Goal: Information Seeking & Learning: Find specific fact

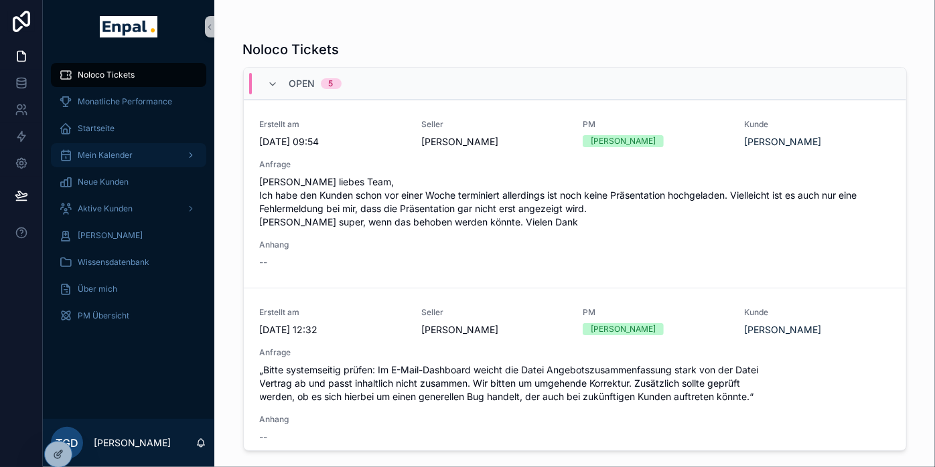
click at [113, 149] on div "Mein Kalender" at bounding box center [128, 155] width 139 height 21
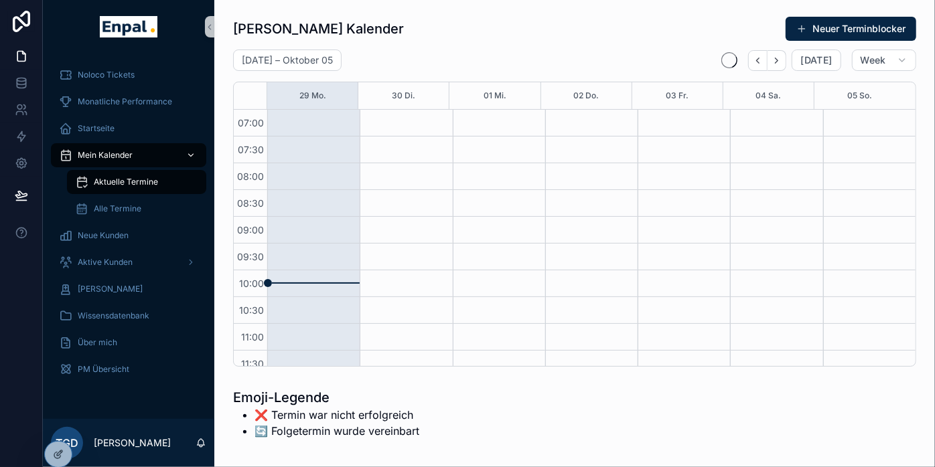
scroll to position [375, 0]
click at [61, 423] on icon at bounding box center [60, 423] width 1 height 3
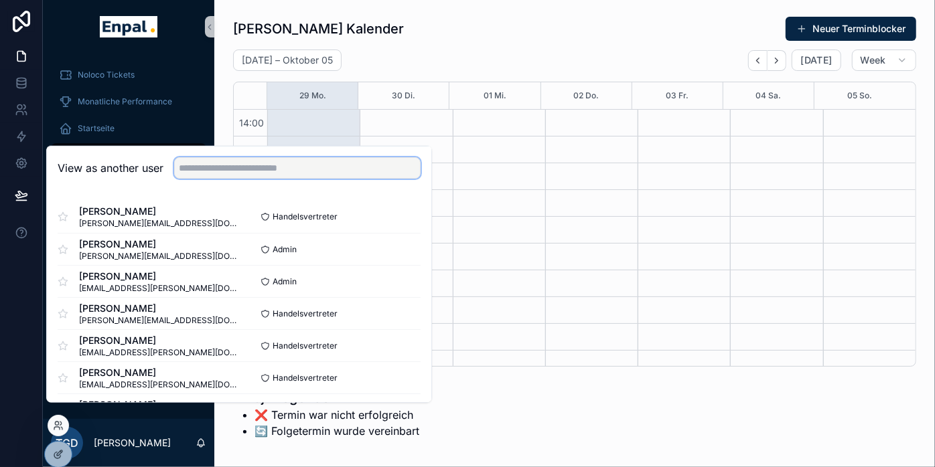
click at [242, 179] on input "text" at bounding box center [297, 167] width 246 height 21
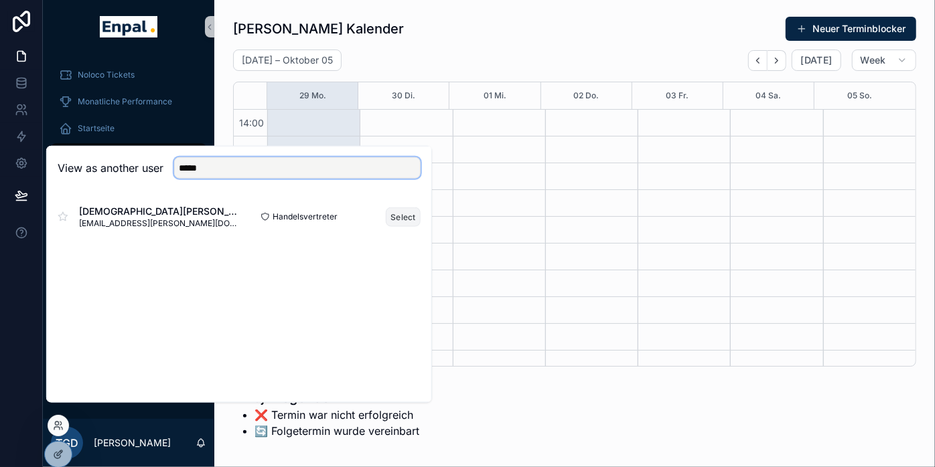
type input "*****"
click at [403, 224] on button "Select" at bounding box center [403, 216] width 35 height 19
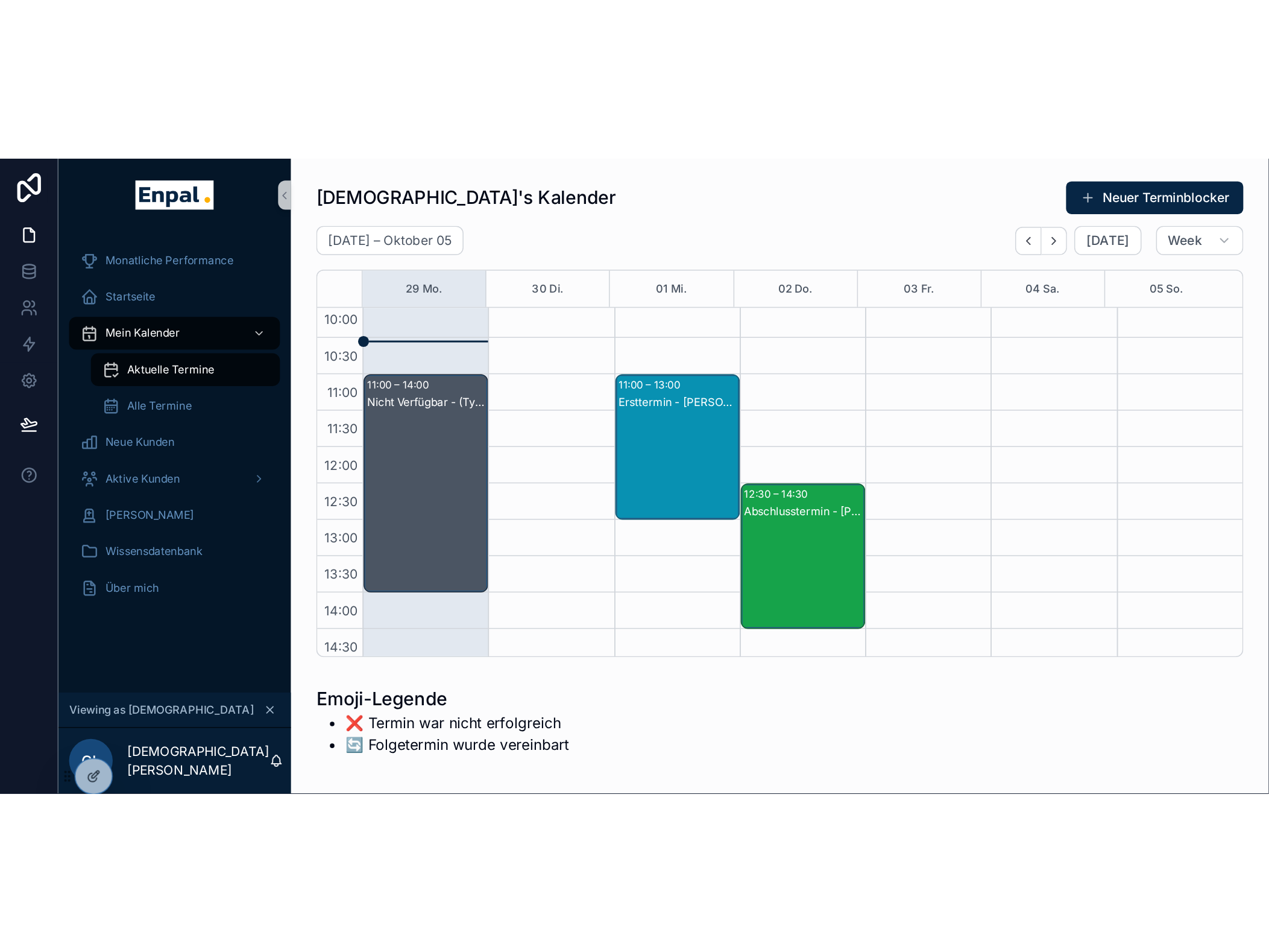
scroll to position [86, 0]
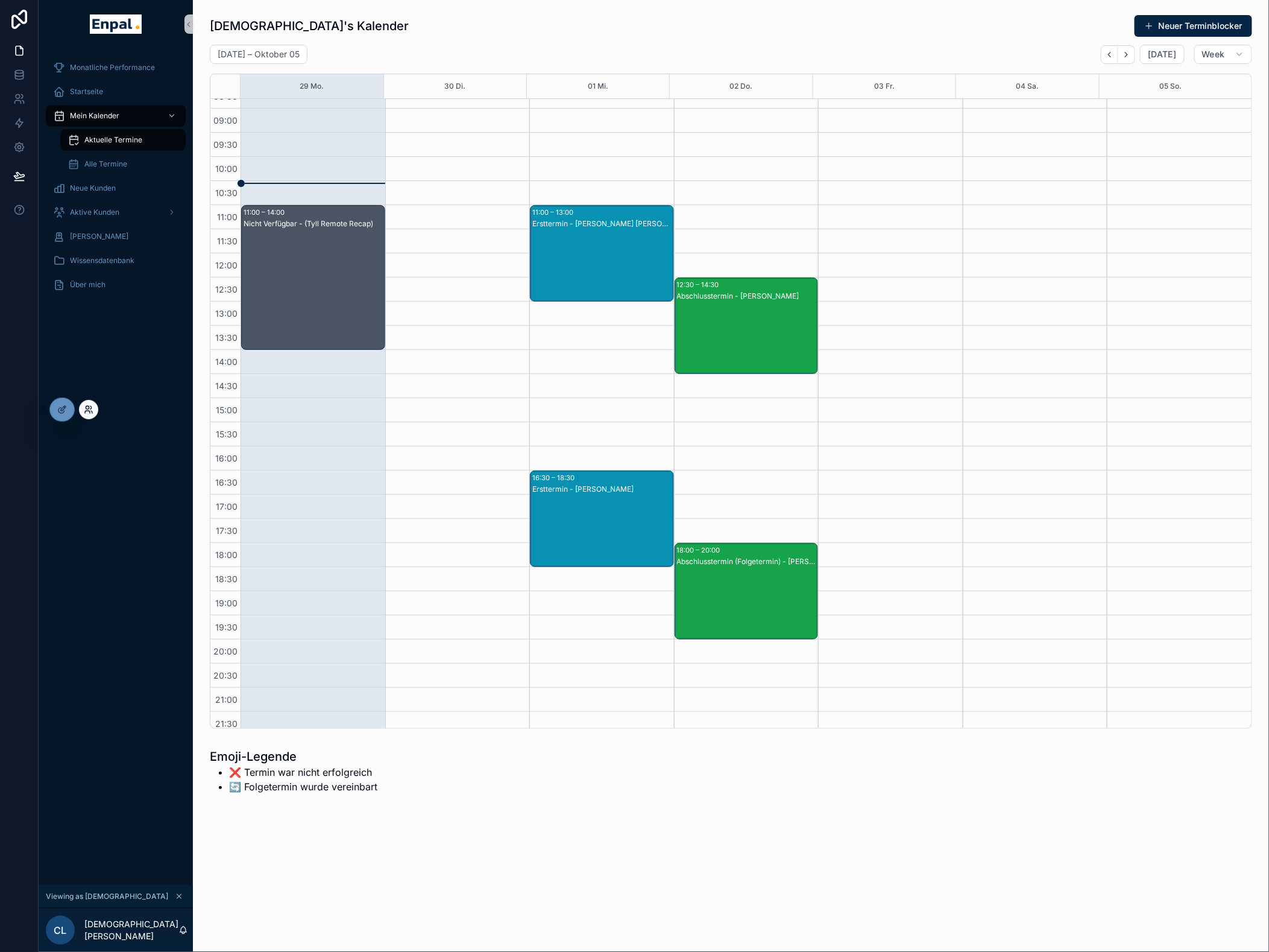
click at [91, 410] on icon at bounding box center [88, 409] width 10 height 10
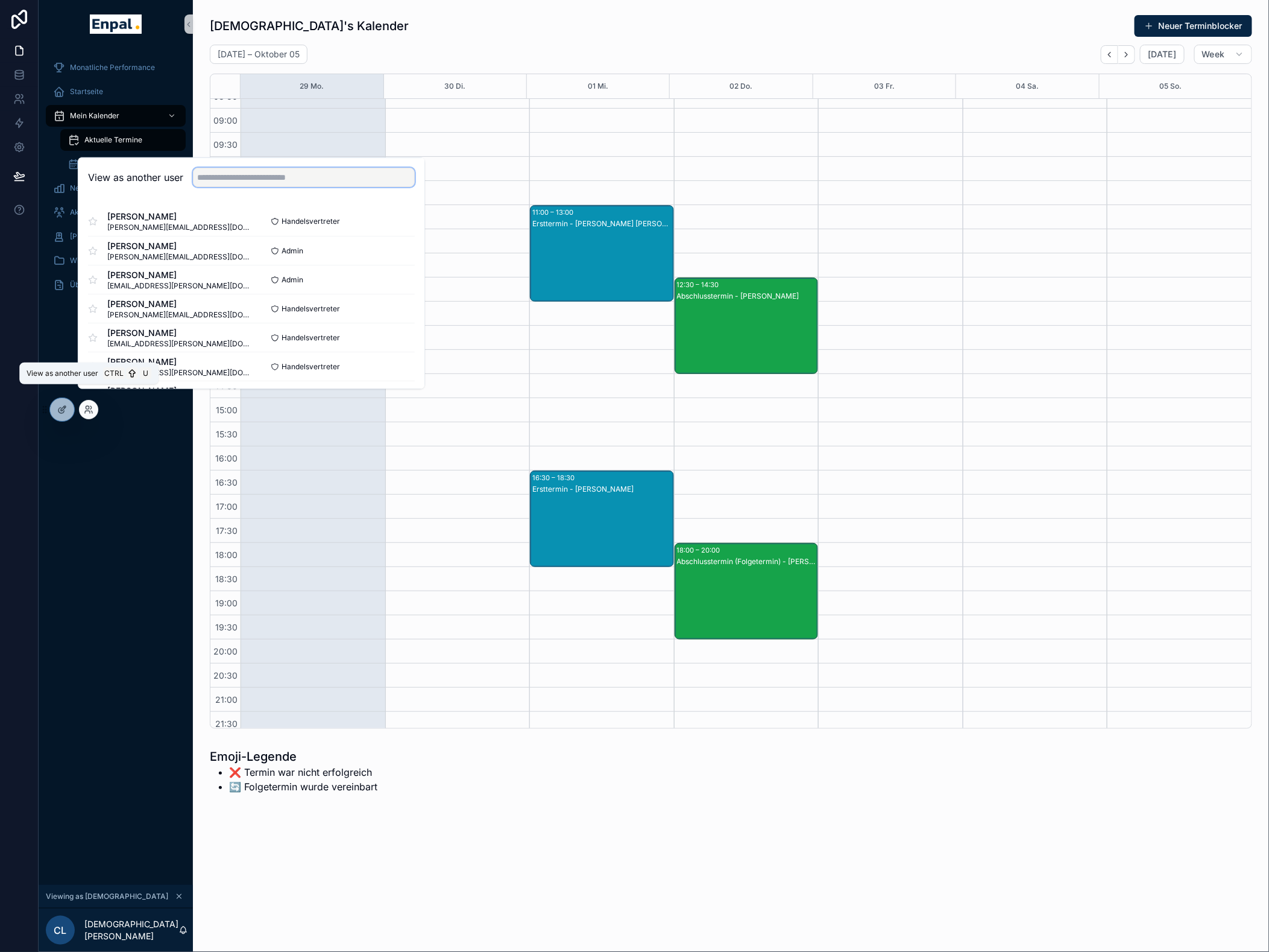
click at [259, 187] on input "text" at bounding box center [304, 177] width 222 height 19
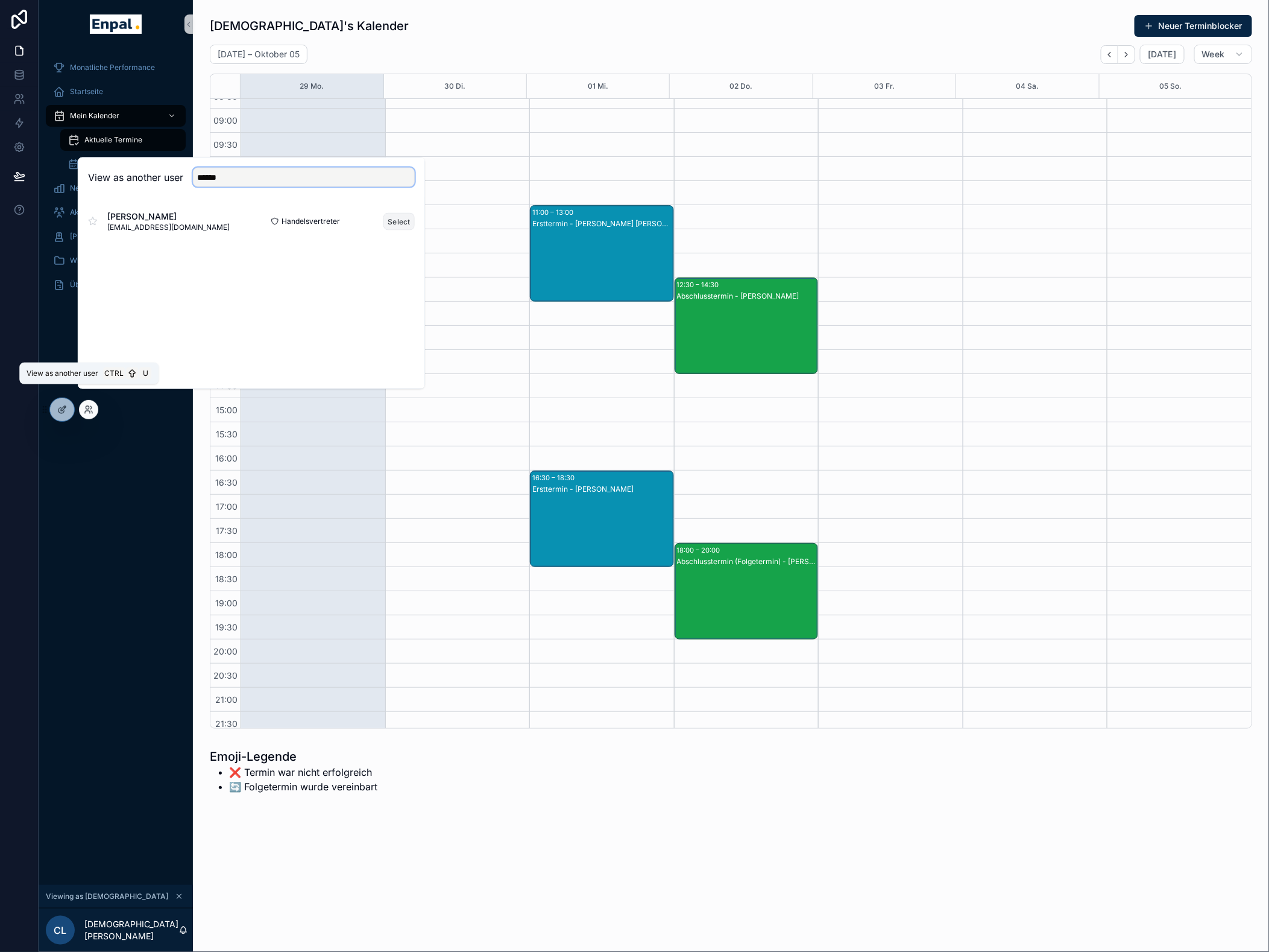
type input "******"
click at [395, 229] on button "Select" at bounding box center [399, 221] width 32 height 17
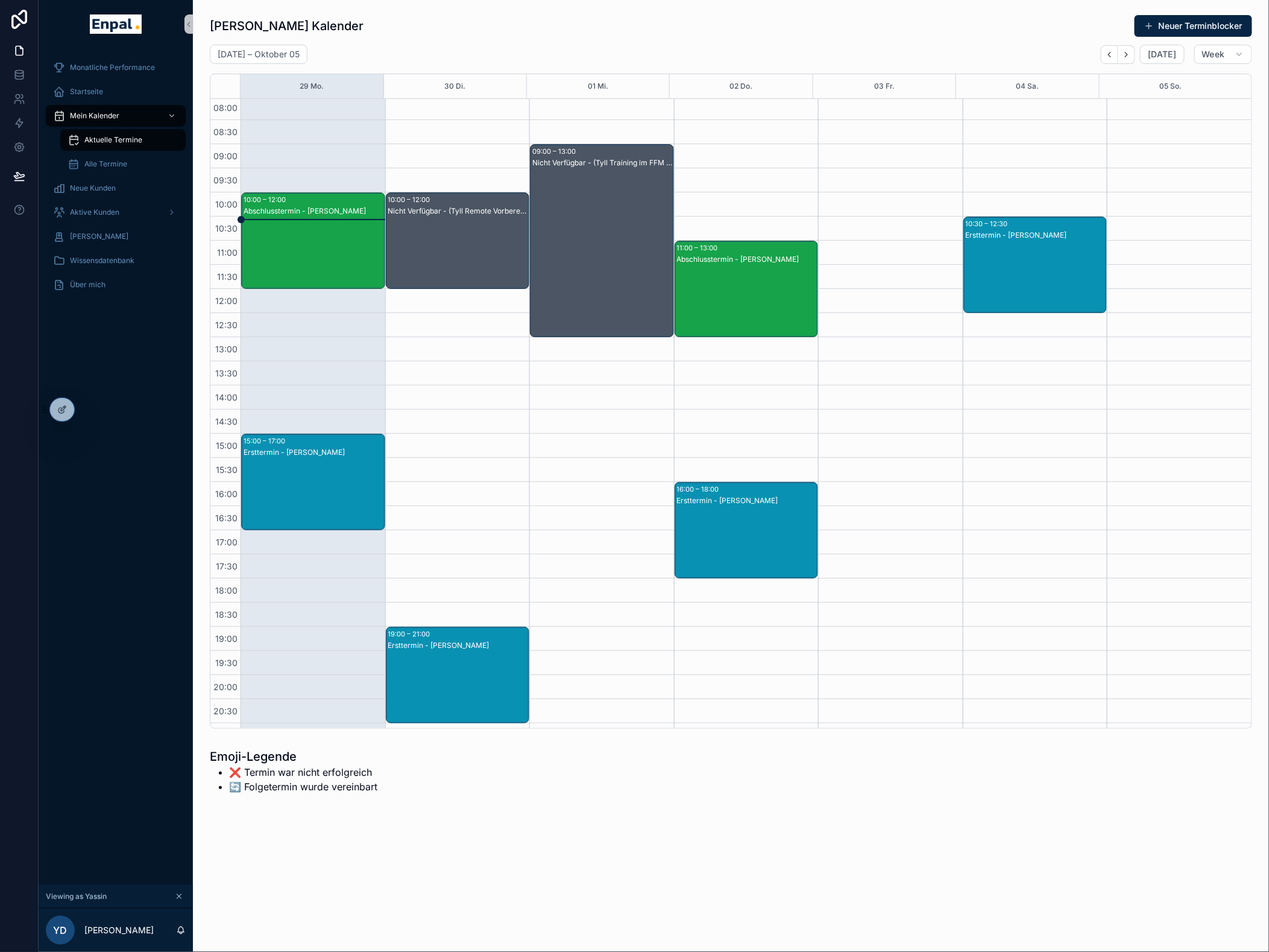
scroll to position [20, 0]
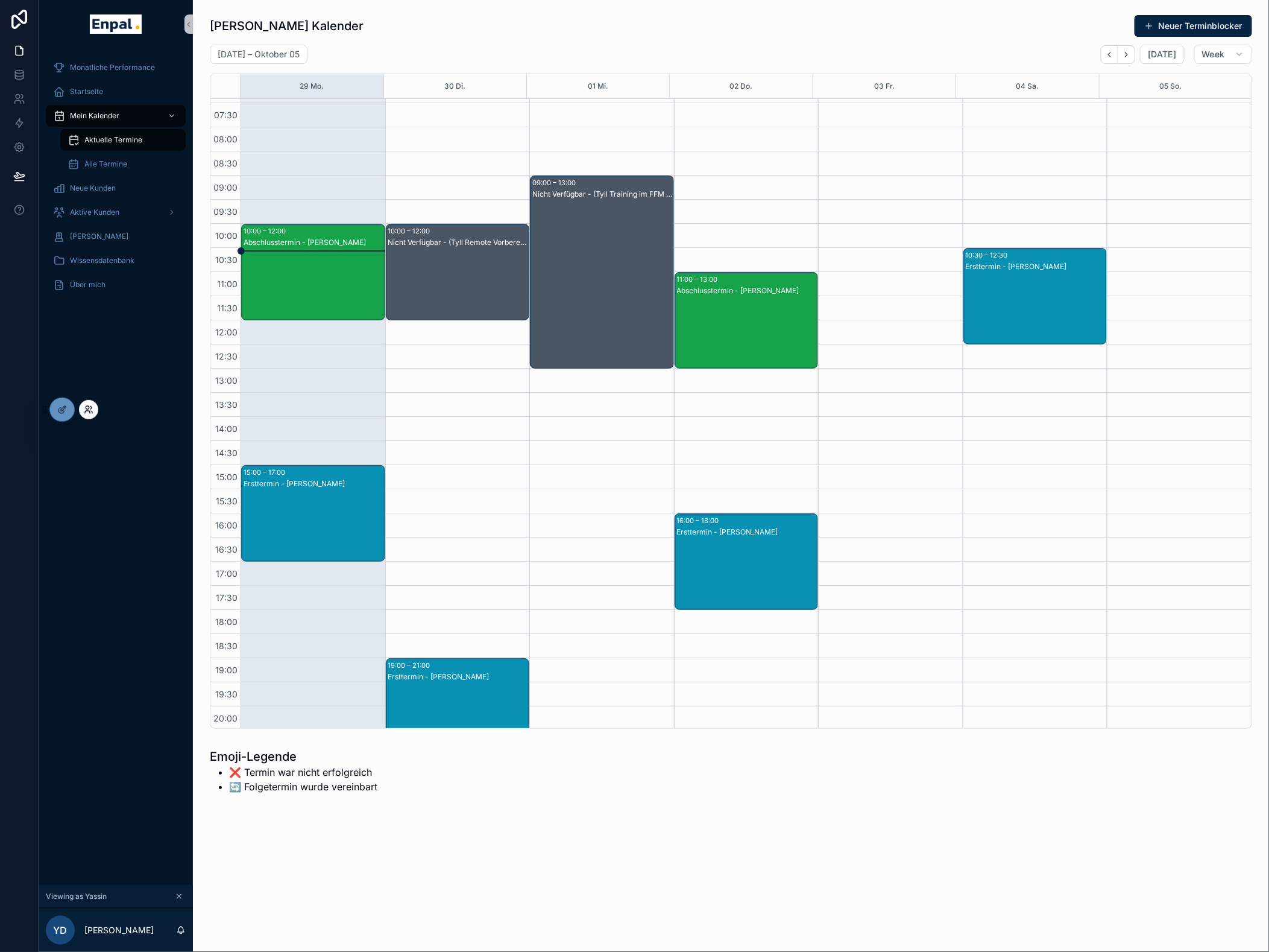
click at [88, 407] on icon at bounding box center [88, 409] width 10 height 10
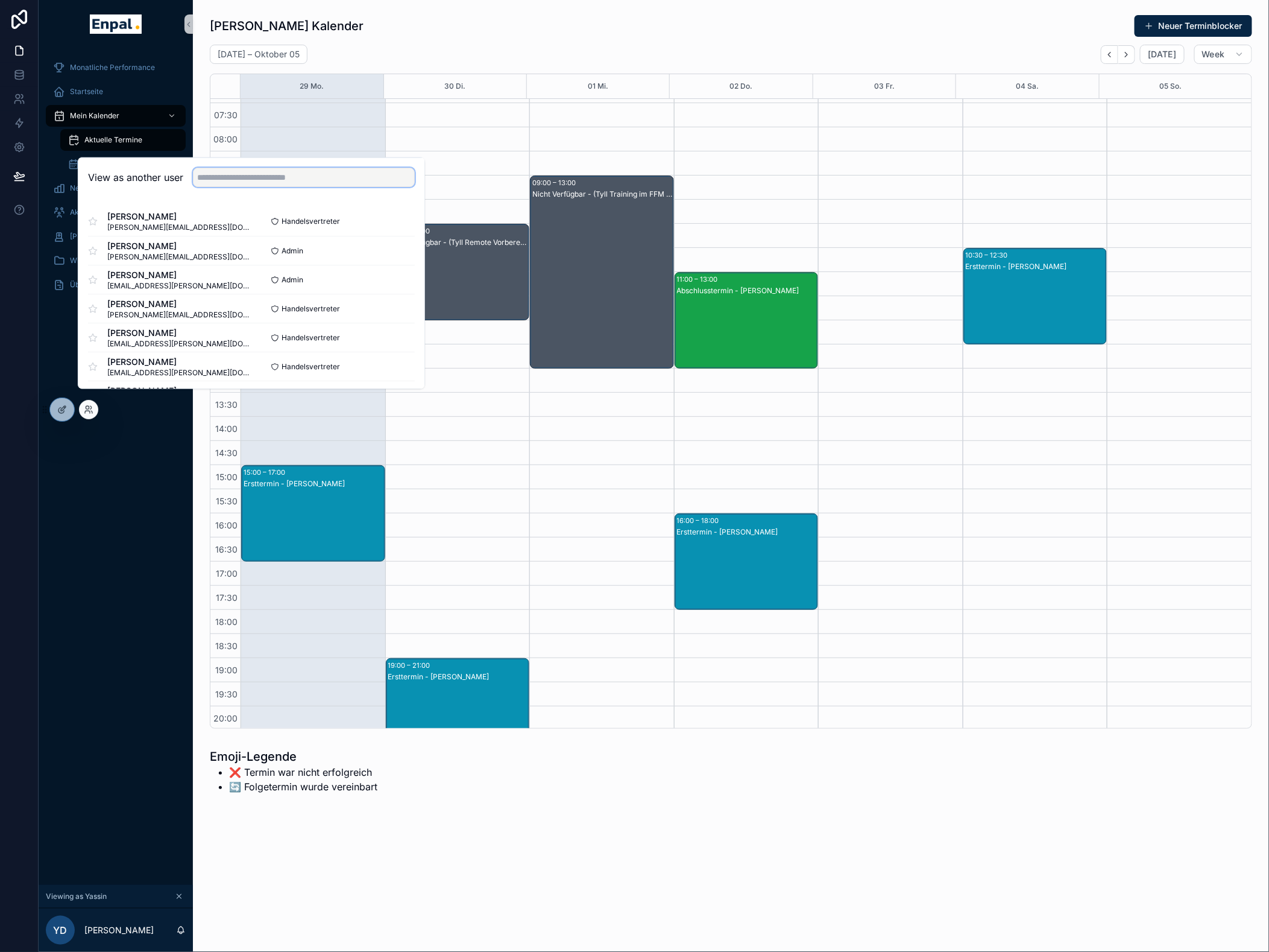
click at [245, 187] on input "text" at bounding box center [304, 177] width 222 height 19
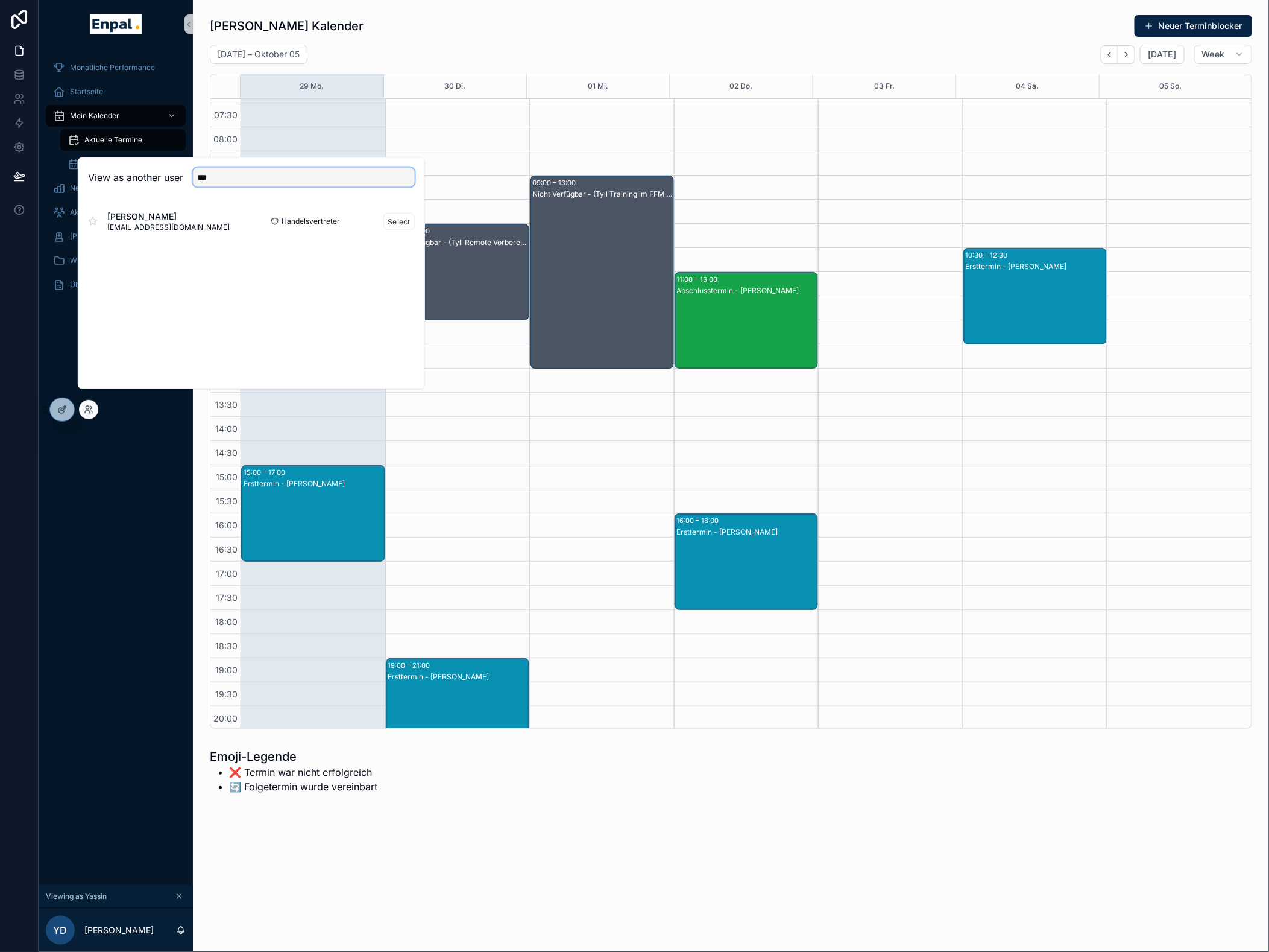
type input "***"
click at [188, 222] on span "[PERSON_NAME]" at bounding box center [168, 216] width 122 height 12
click at [408, 230] on button "Select" at bounding box center [399, 221] width 32 height 17
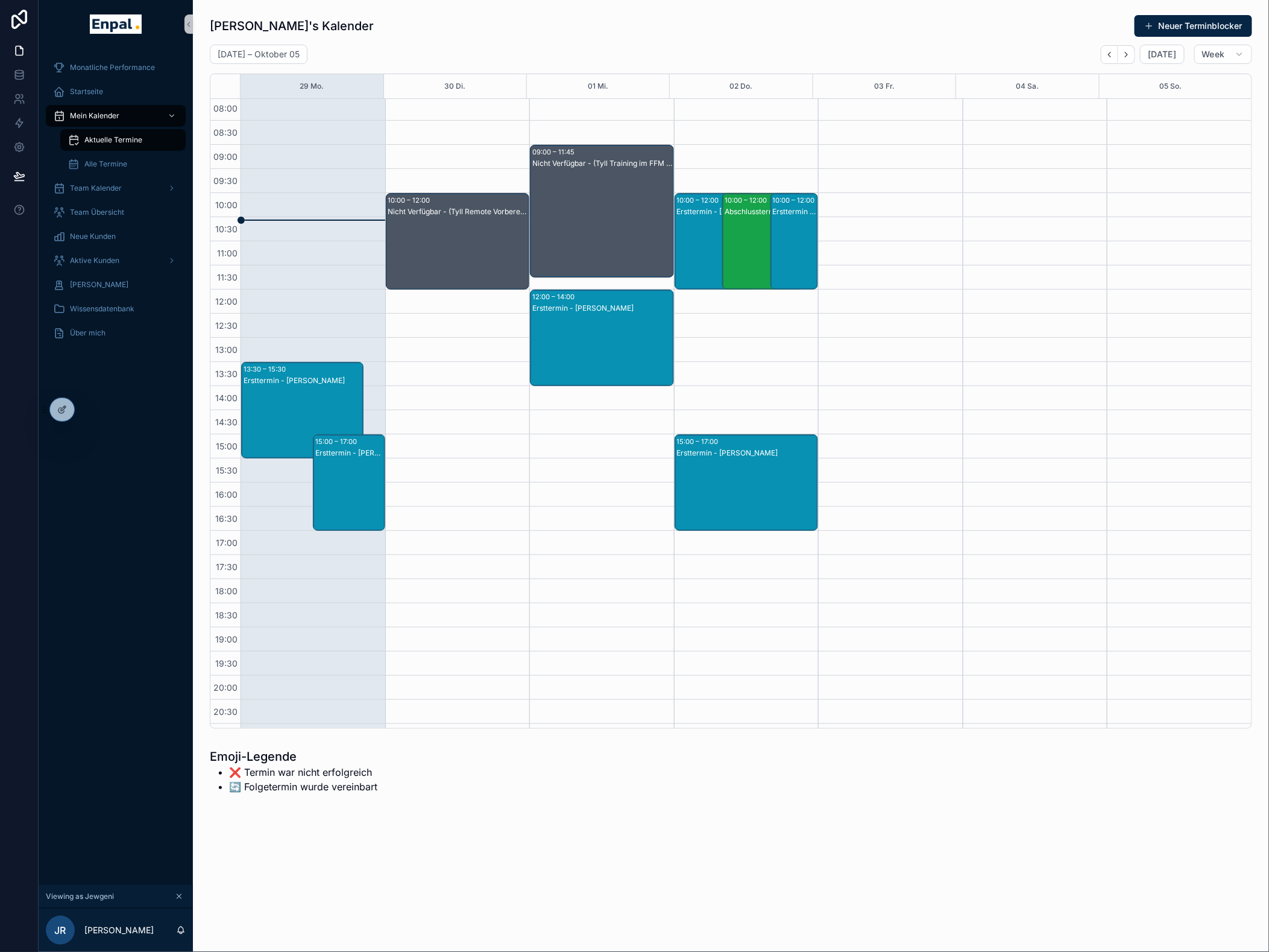
scroll to position [20, 0]
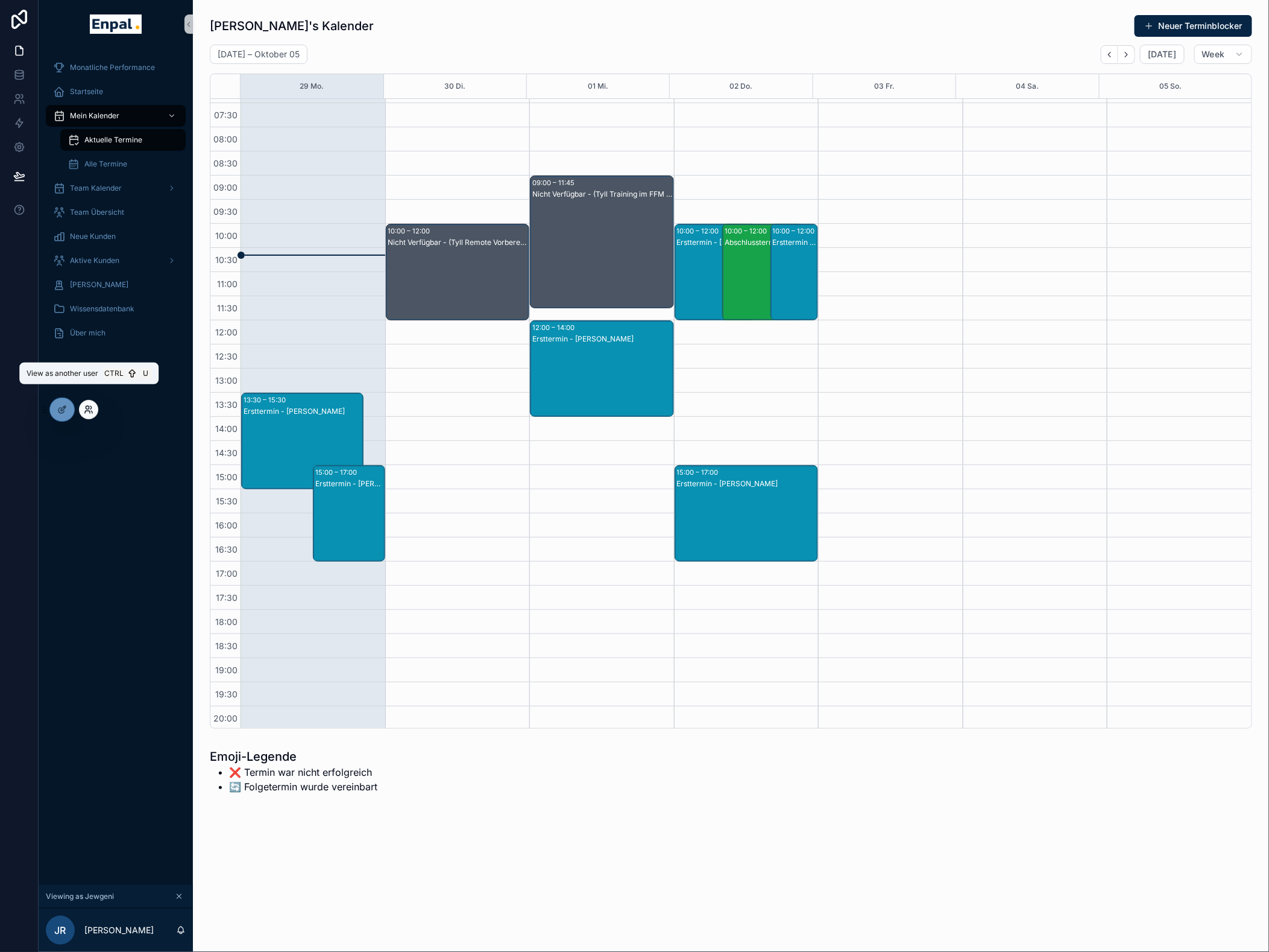
click at [86, 409] on icon at bounding box center [86, 407] width 3 height 3
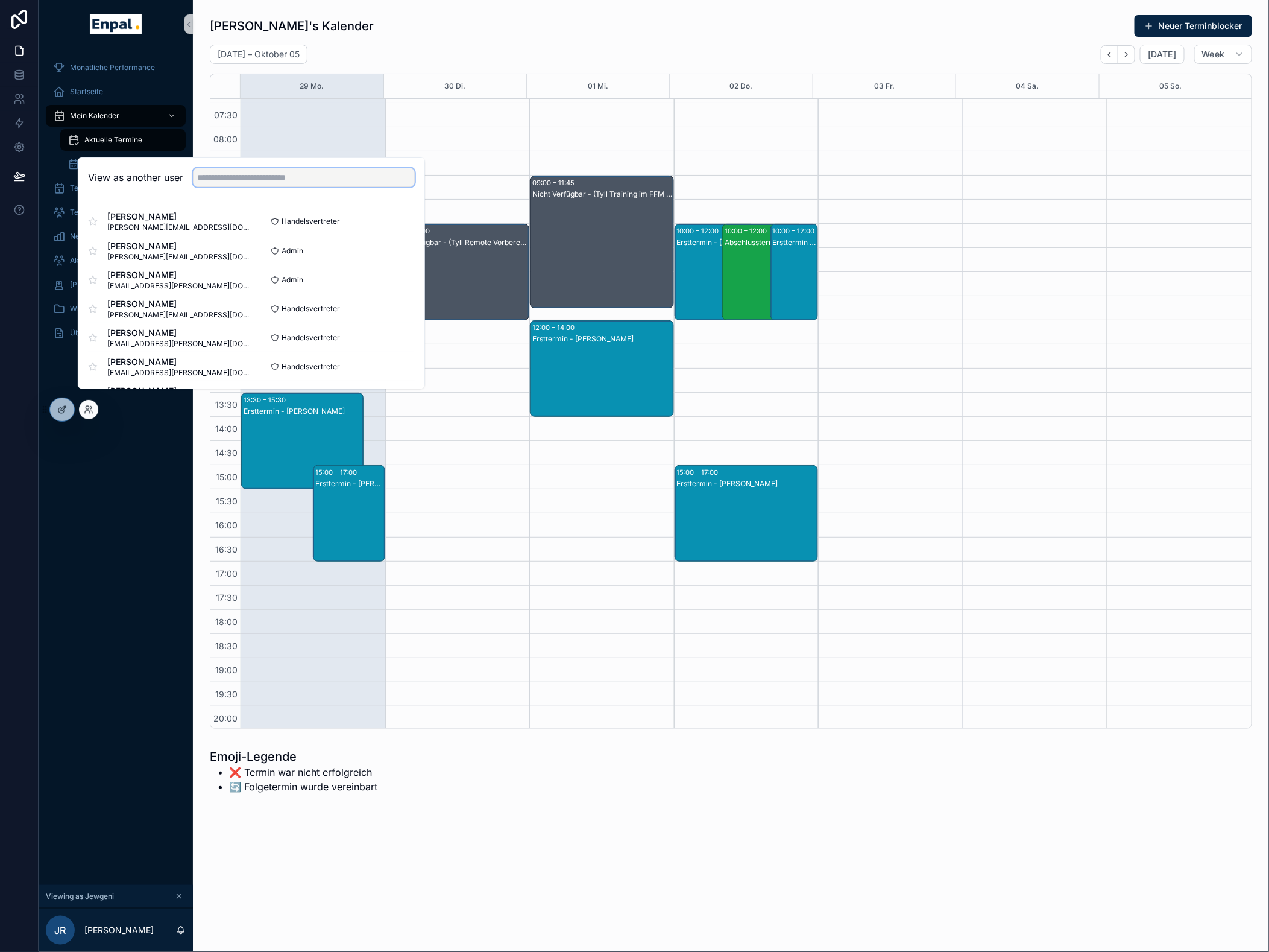
click at [284, 187] on input "text" at bounding box center [304, 177] width 222 height 19
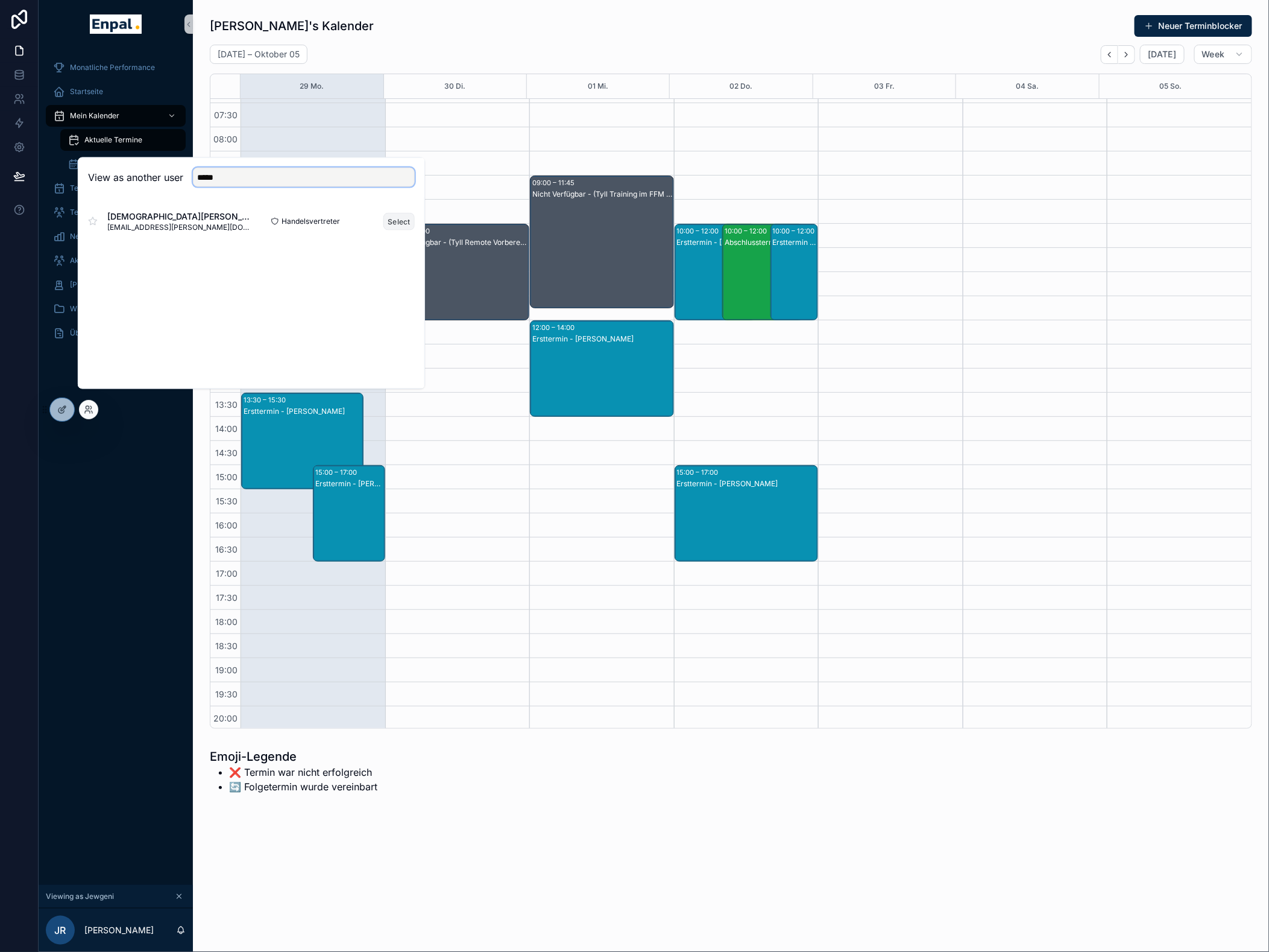
type input "*****"
click at [394, 229] on button "Select" at bounding box center [399, 221] width 32 height 17
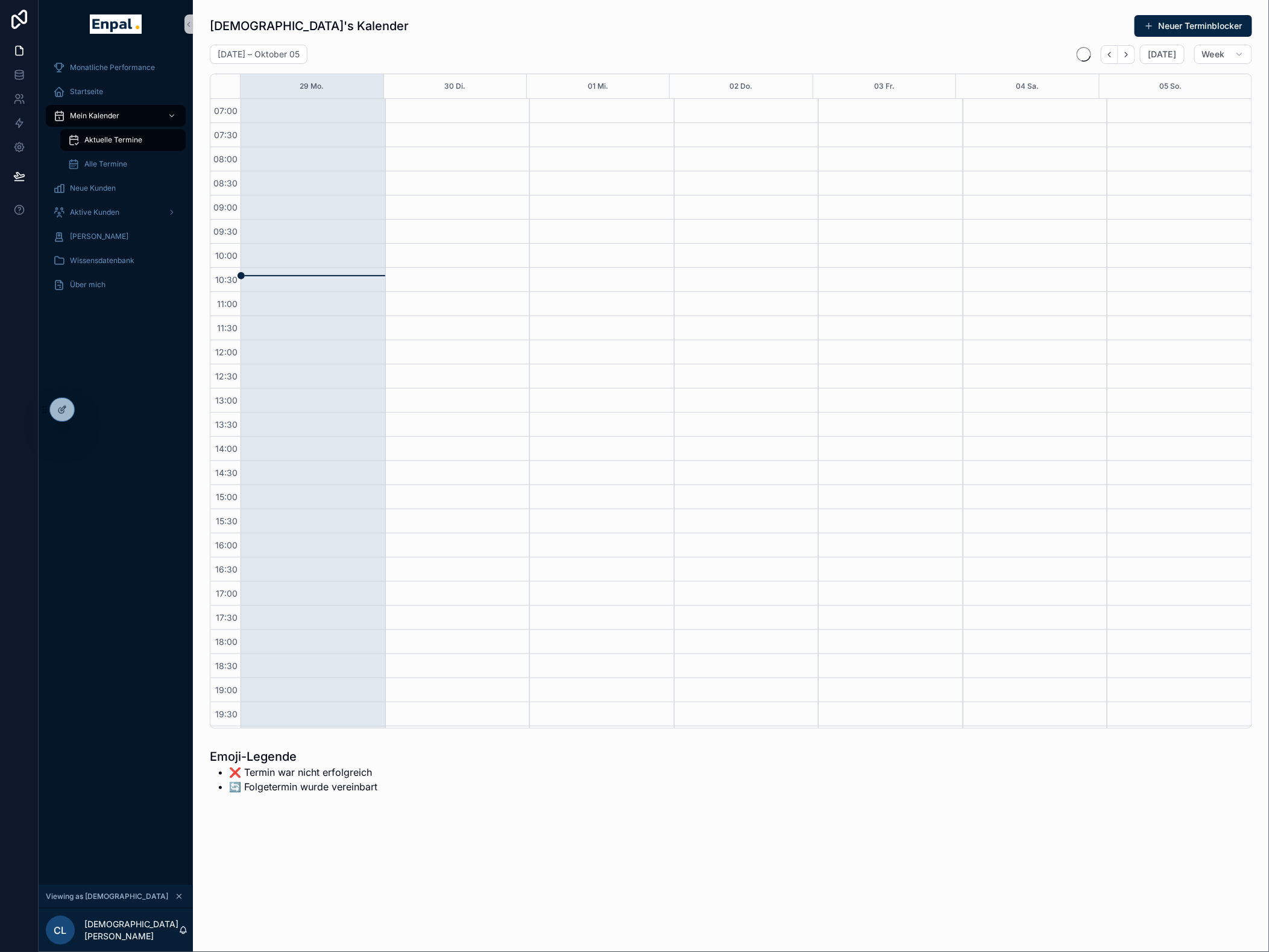
scroll to position [86, 0]
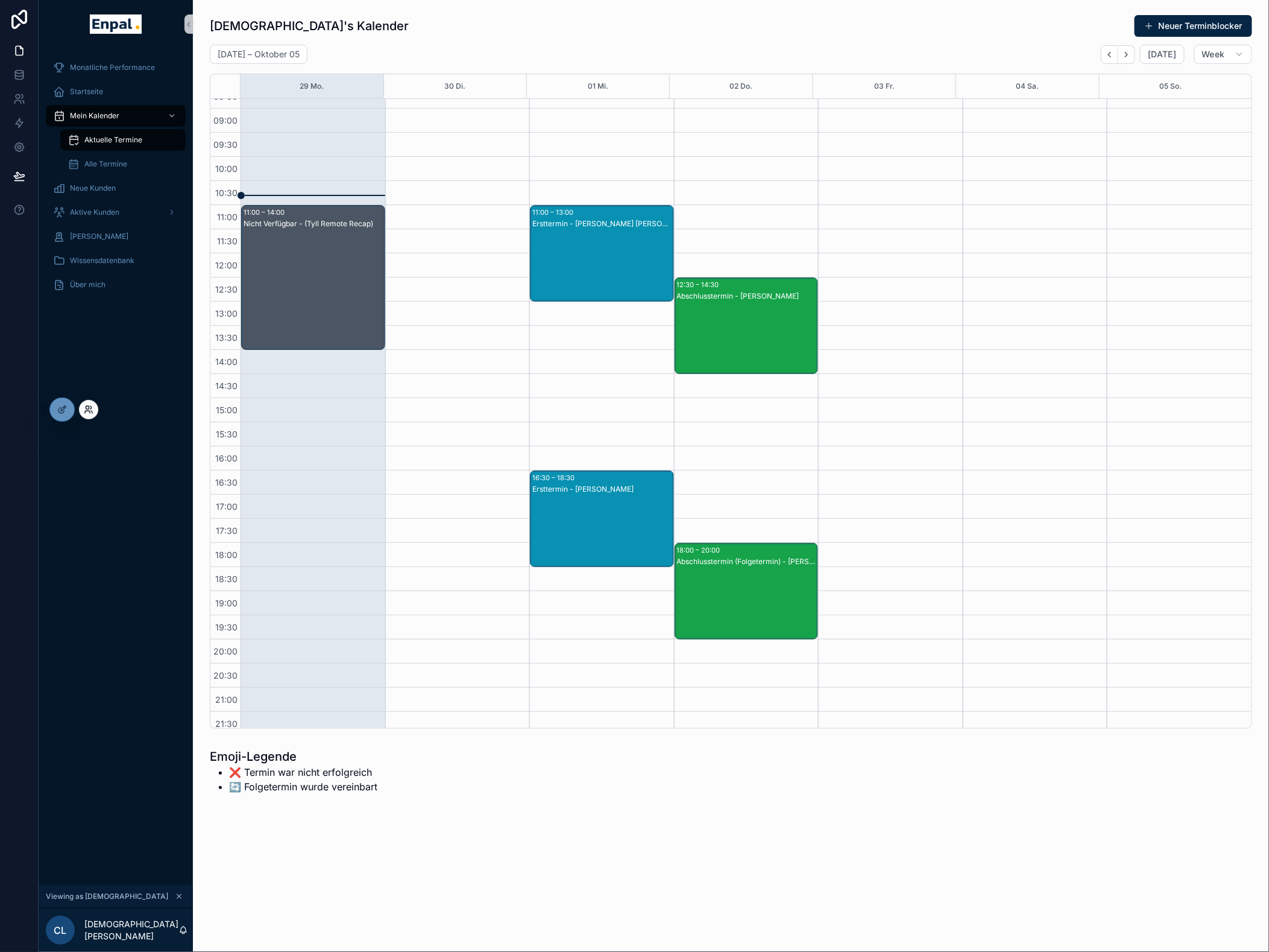
click at [85, 408] on icon at bounding box center [88, 409] width 10 height 10
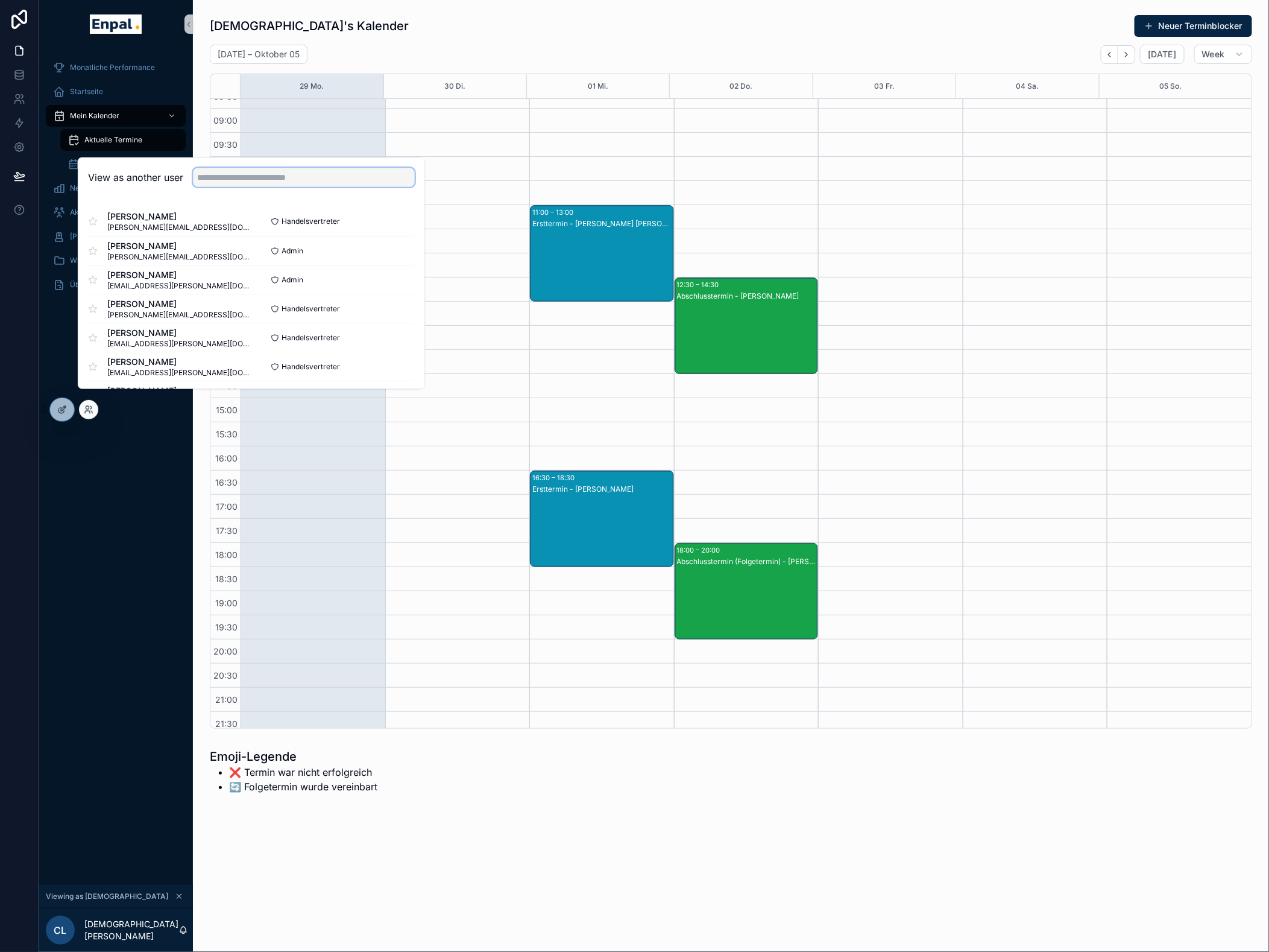
click at [257, 187] on input "text" at bounding box center [304, 177] width 222 height 19
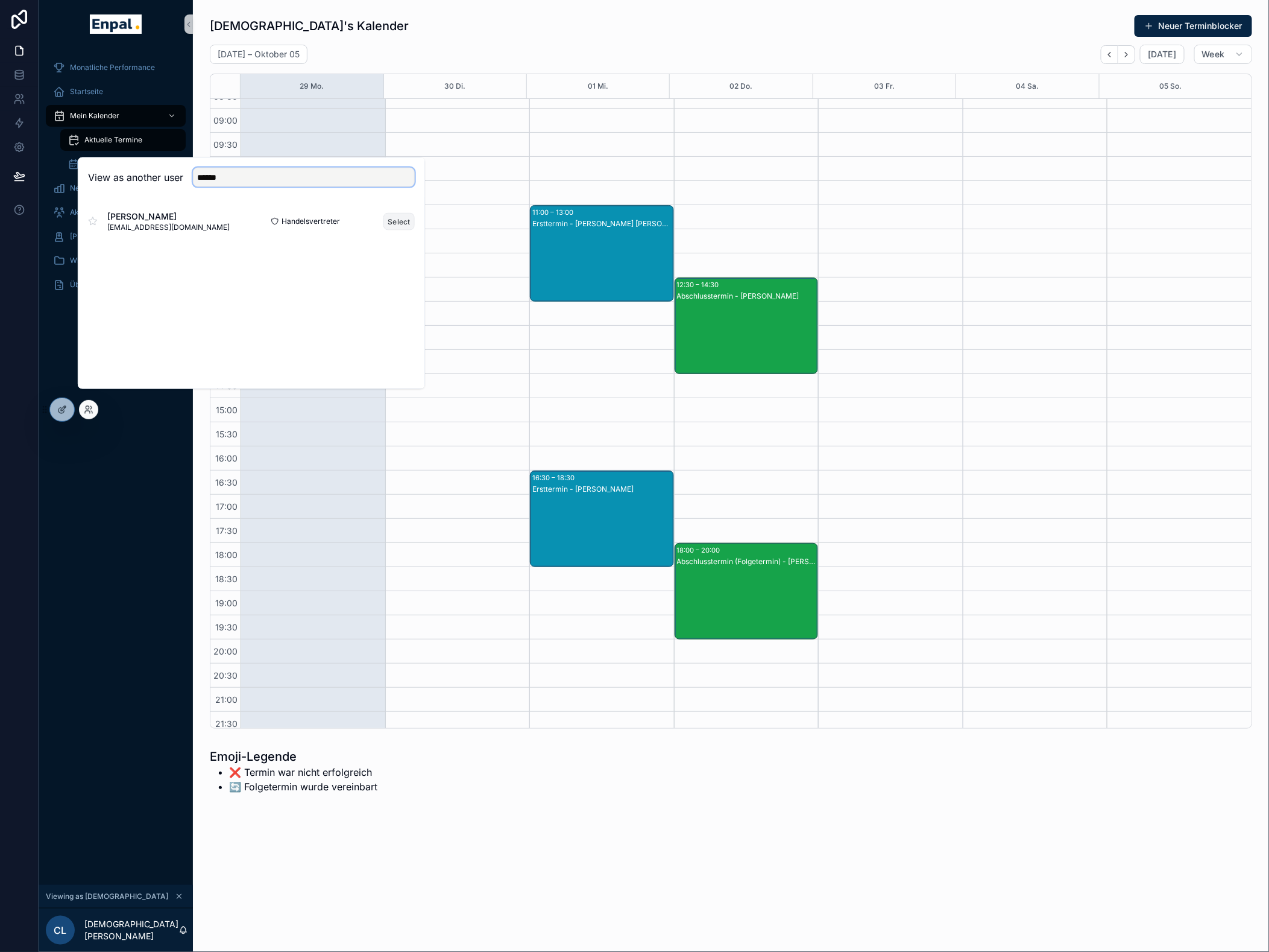
type input "******"
click at [398, 230] on button "Select" at bounding box center [399, 221] width 32 height 17
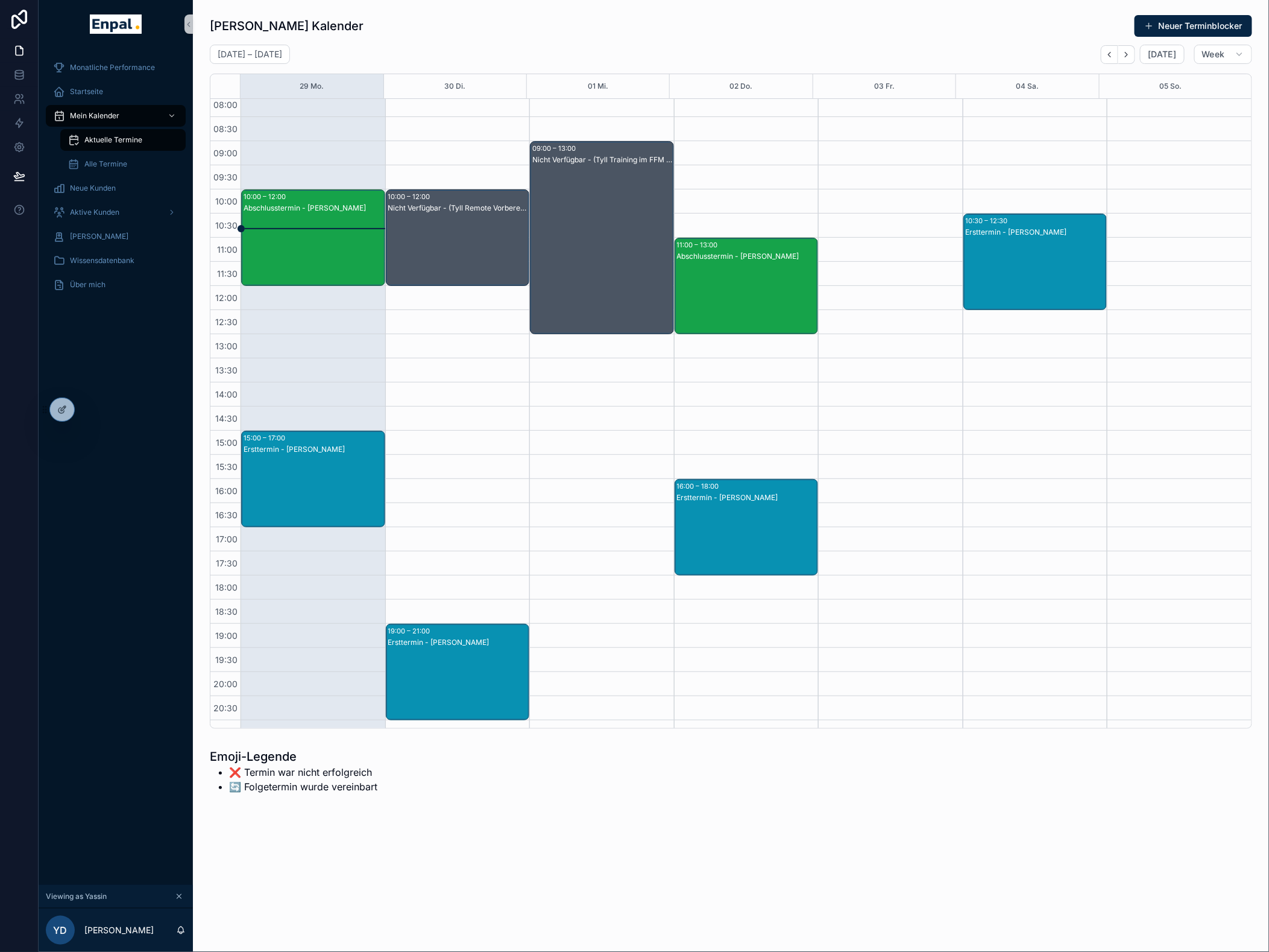
scroll to position [86, 0]
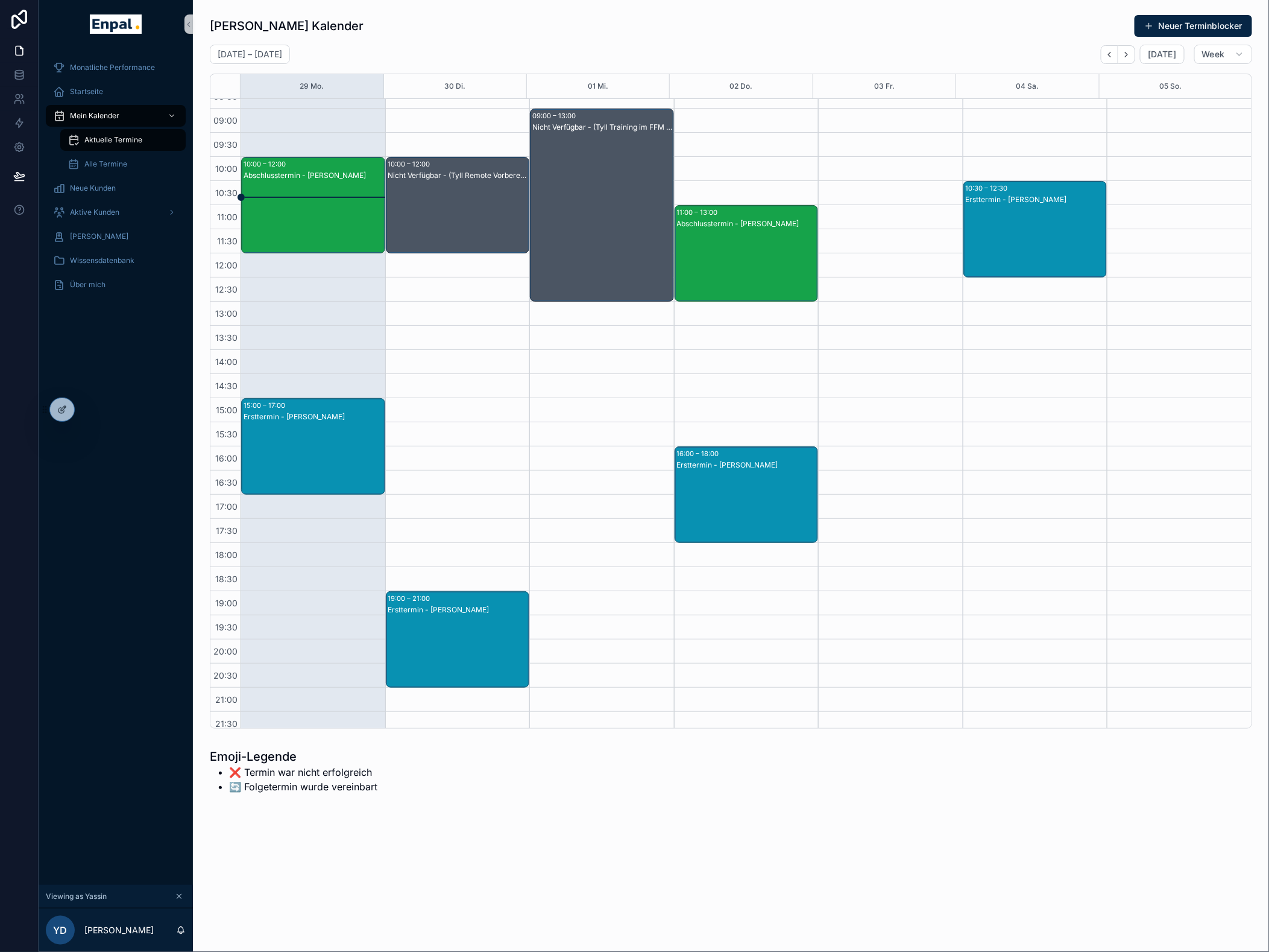
click at [784, 467] on div "Ersttermin - Gero Veit" at bounding box center [748, 506] width 140 height 94
drag, startPoint x: 875, startPoint y: 576, endPoint x: 831, endPoint y: 564, distance: 45.6
click at [831, 565] on span "Martin-Niemöller-Str. 22 64354 Reinheim" at bounding box center [918, 574] width 174 height 19
copy span "Martin-Niemöller-Str. 22 64354 Reinheim"
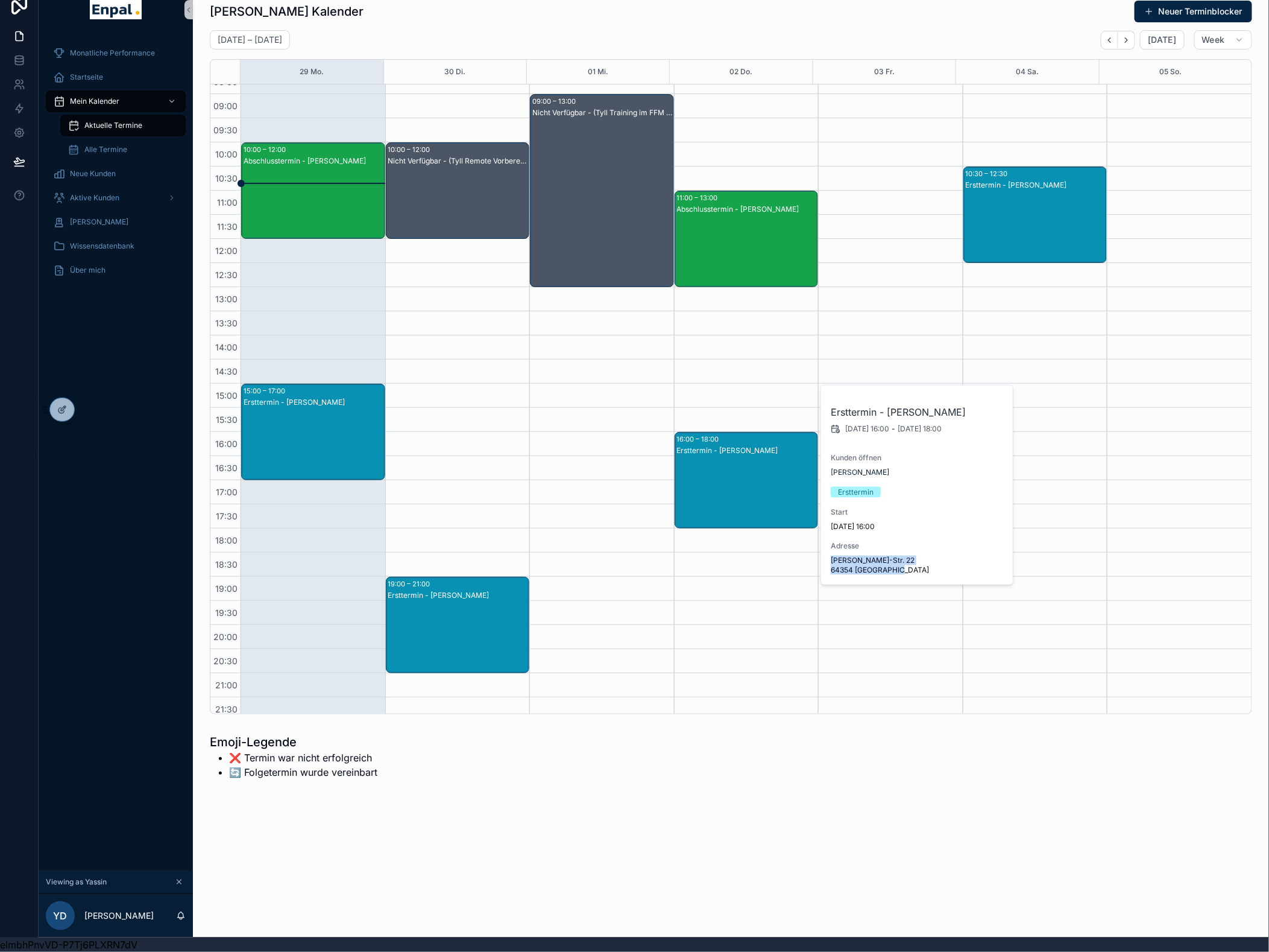
scroll to position [24, 0]
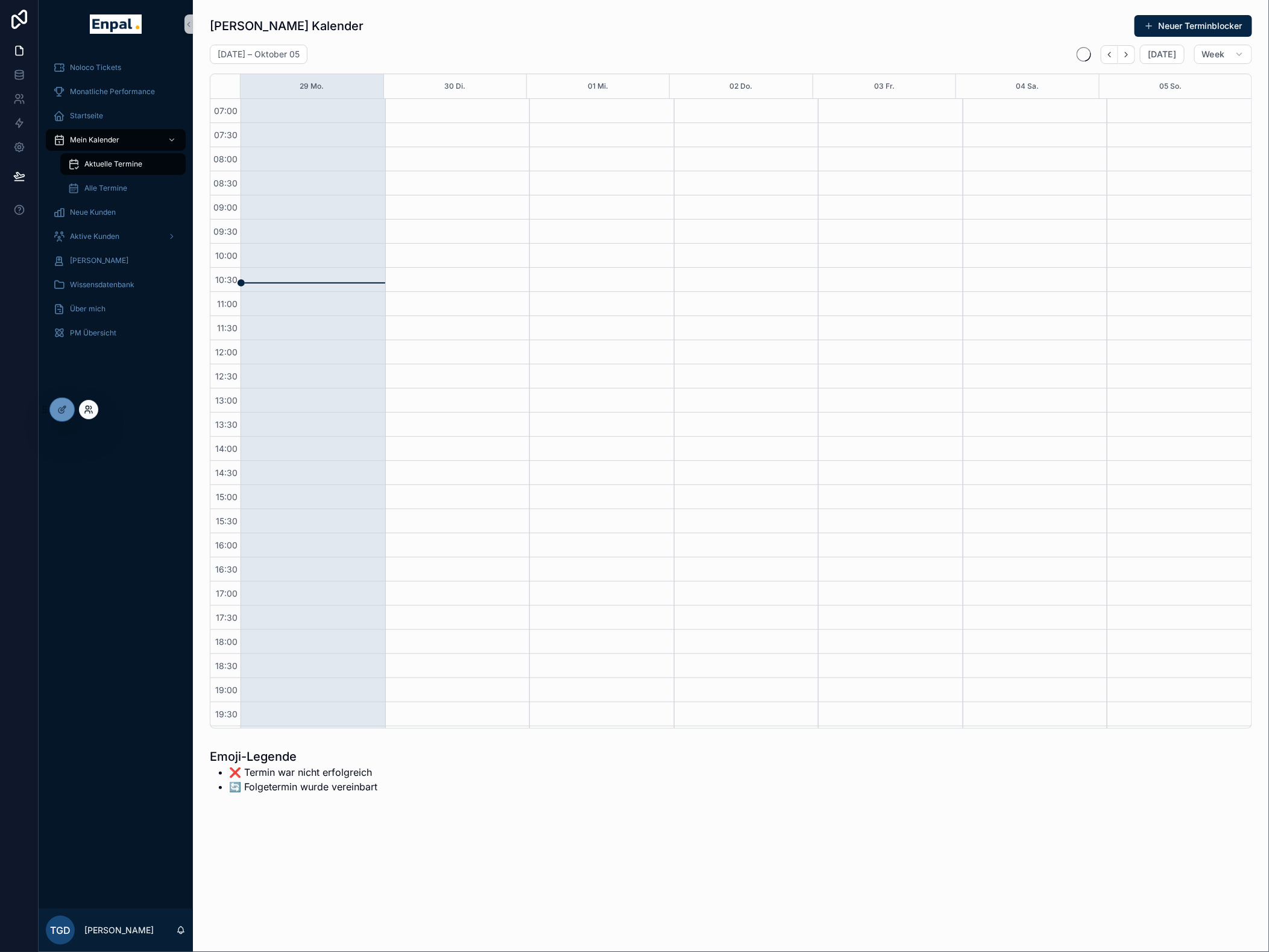
scroll to position [86, 0]
click at [88, 409] on icon at bounding box center [88, 409] width 10 height 10
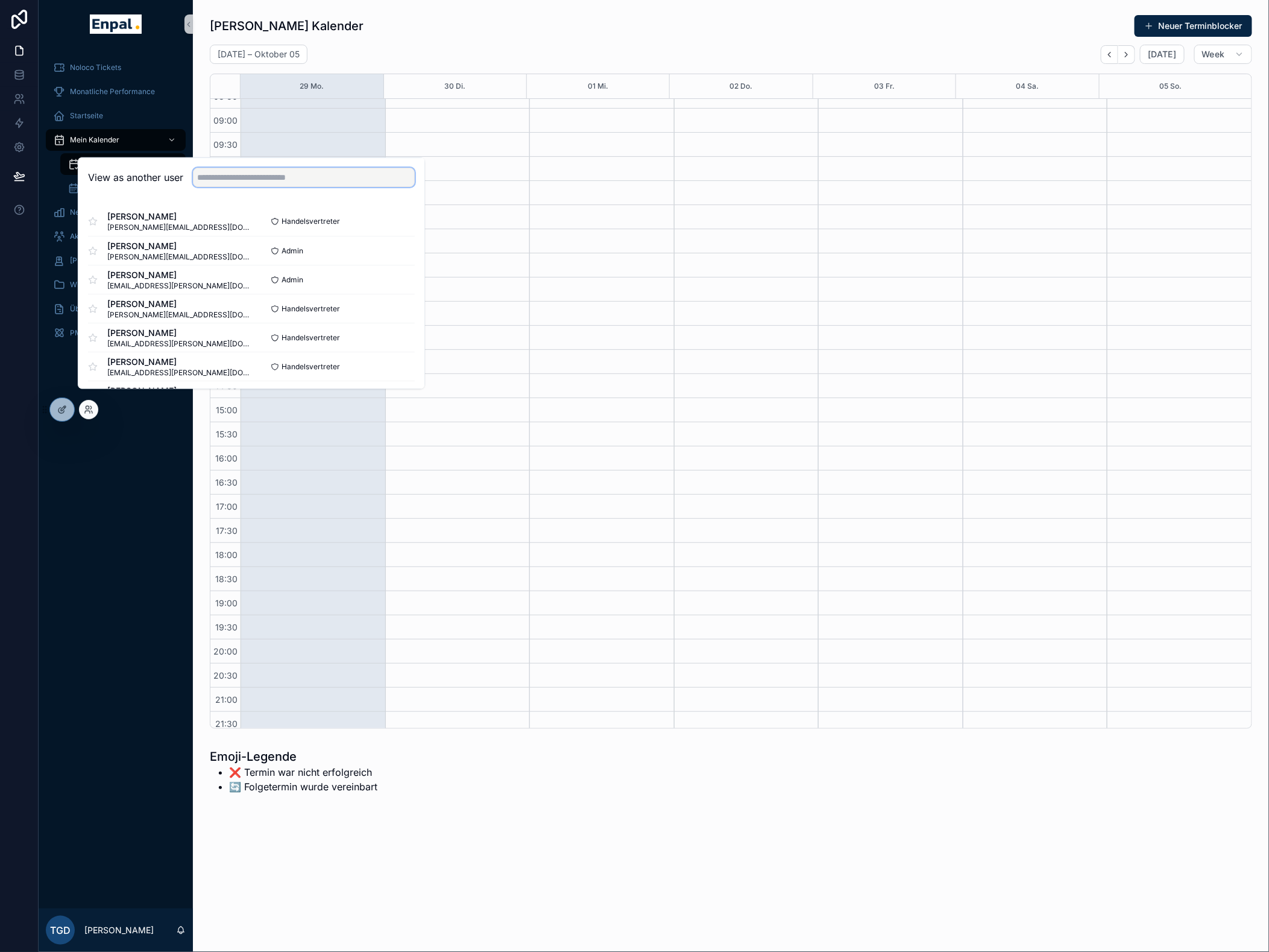
click at [225, 187] on input "text" at bounding box center [304, 177] width 222 height 19
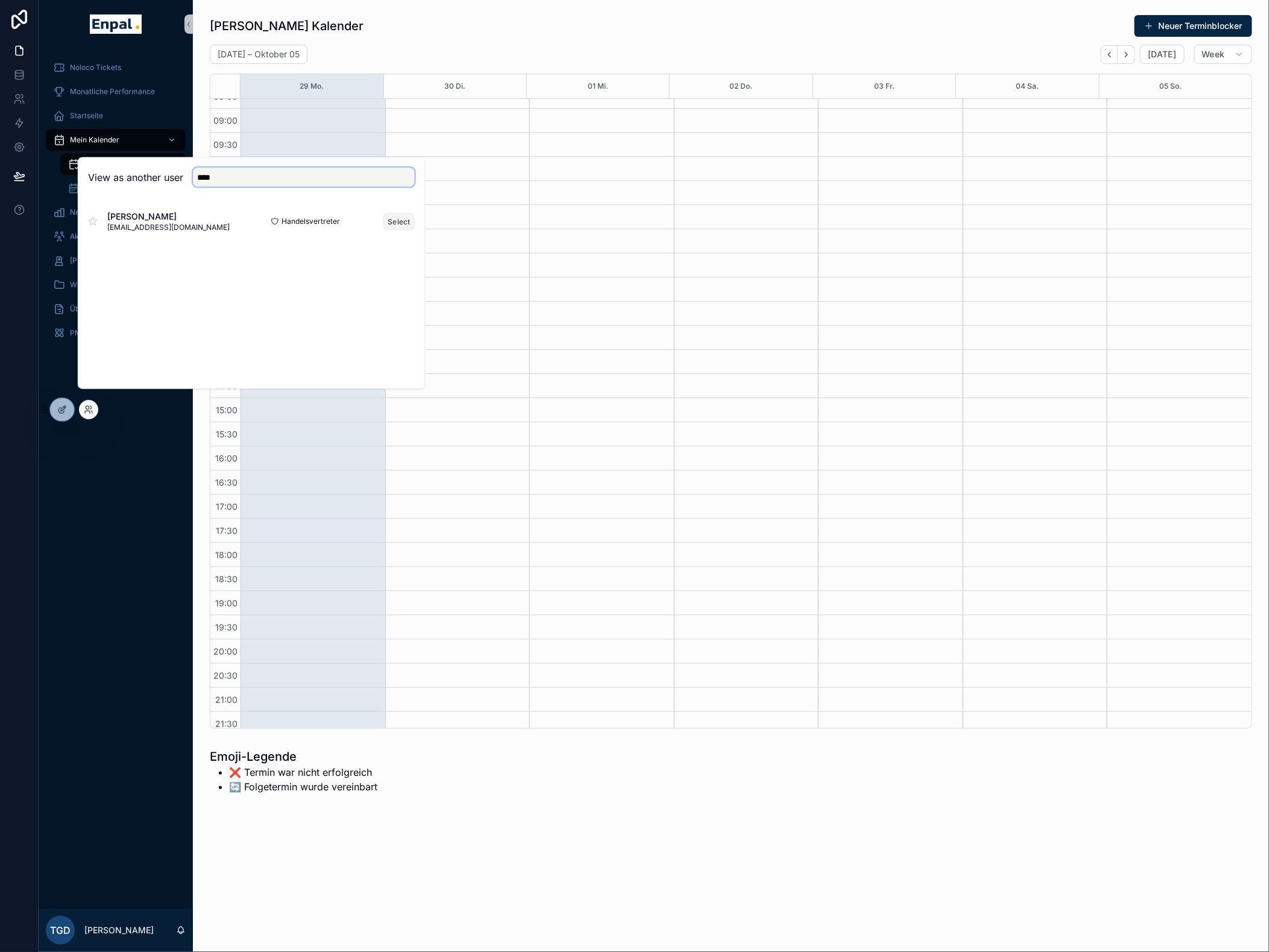
type input "****"
click at [394, 228] on button "Select" at bounding box center [399, 221] width 32 height 17
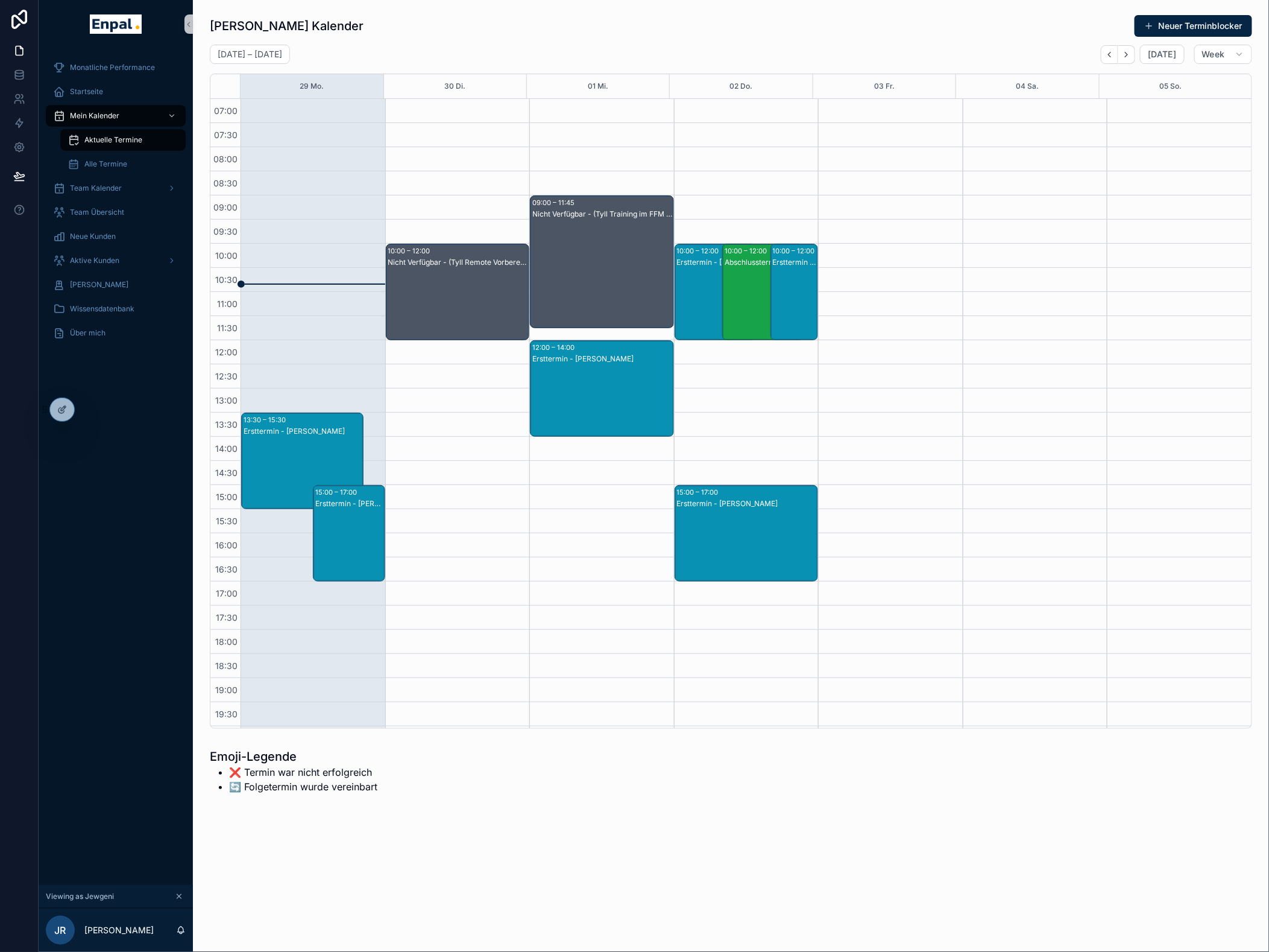
scroll to position [67, 0]
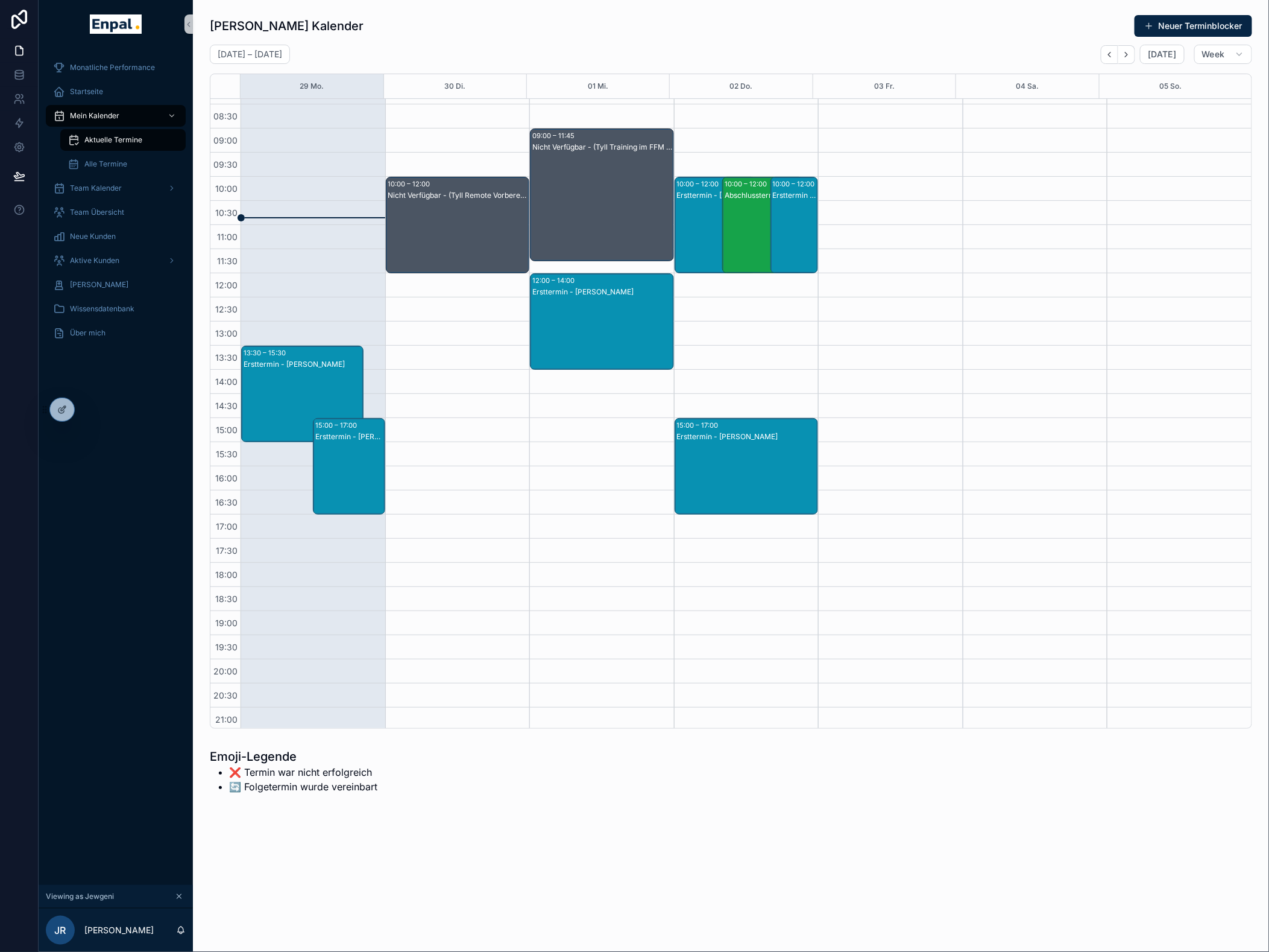
click at [743, 249] on div "Abschlusstermin - Hans Löbens" at bounding box center [764, 237] width 77 height 94
drag, startPoint x: 902, startPoint y: 314, endPoint x: 812, endPoint y: 300, distance: 91.1
click at [812, 300] on div "Abschlusstermin - Hans Löbens 2.10.2025 10:00 - 2.10.2025 12:00 Kunden öffnen H…" at bounding box center [904, 220] width 193 height 189
copy span "Hermannspforte 3 60437 Frankfurt am Main"
